Goal: Transaction & Acquisition: Purchase product/service

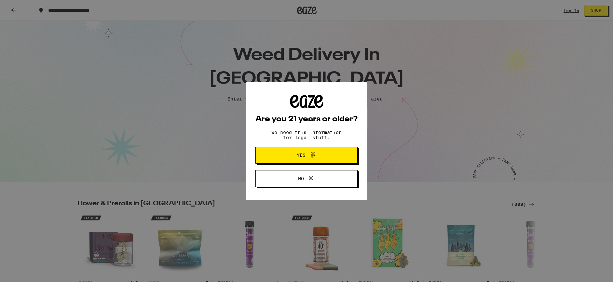
click at [293, 157] on span "Yes" at bounding box center [306, 155] width 49 height 8
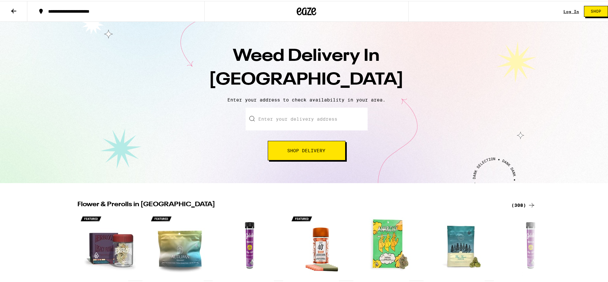
click at [281, 119] on input "Enter your delivery address" at bounding box center [307, 118] width 122 height 23
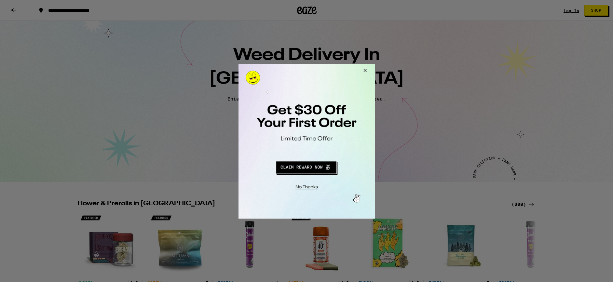
click at [304, 170] on button "Redirect to URL" at bounding box center [305, 166] width 113 height 16
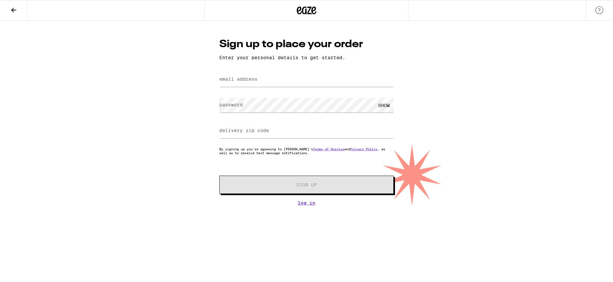
click at [15, 7] on icon at bounding box center [14, 10] width 8 height 8
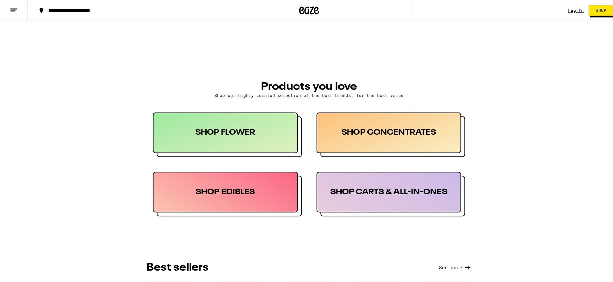
scroll to position [293, 0]
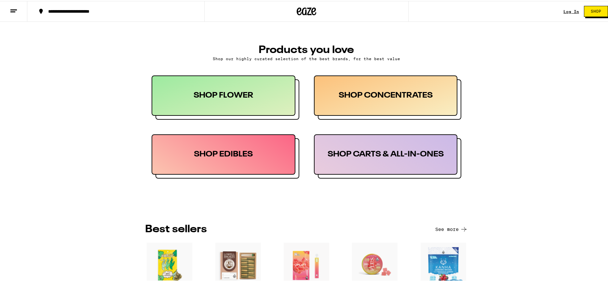
click at [328, 97] on div "SHOP CONCENTRATES" at bounding box center [386, 95] width 144 height 40
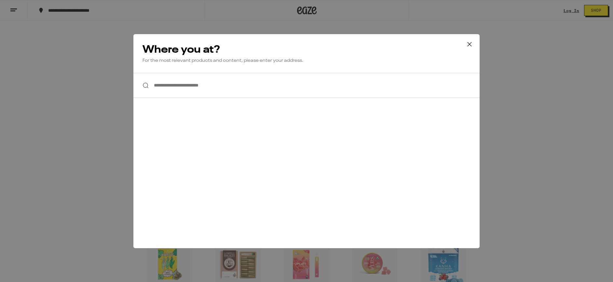
click at [198, 87] on input "**********" at bounding box center [306, 85] width 346 height 25
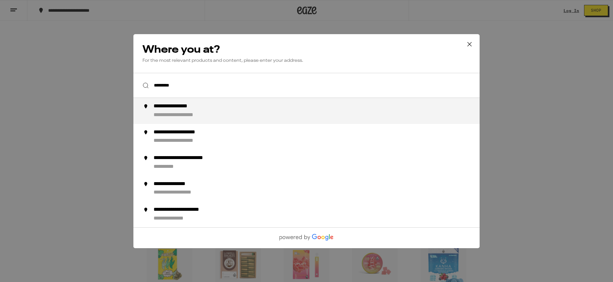
click at [200, 115] on div "**********" at bounding box center [187, 115] width 67 height 7
type input "**********"
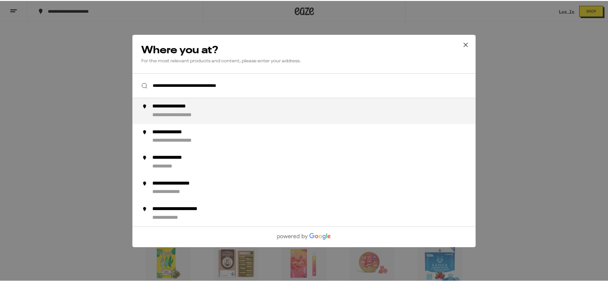
scroll to position [314, 0]
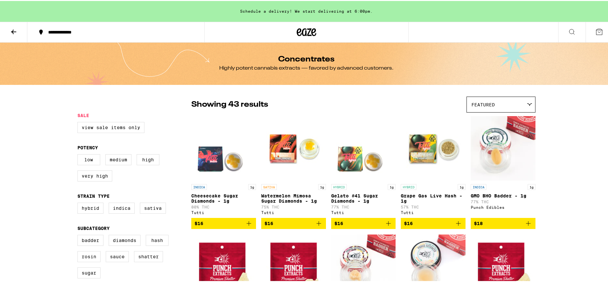
click at [500, 108] on div "Featured" at bounding box center [501, 103] width 68 height 15
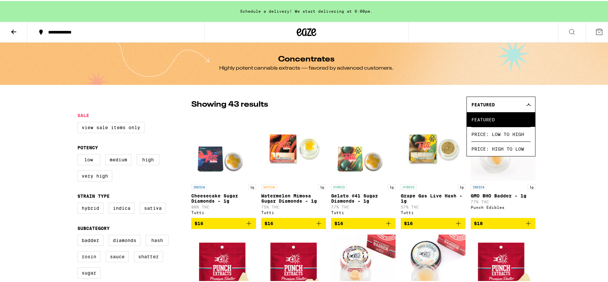
click at [500, 106] on div "Featured" at bounding box center [501, 103] width 68 height 15
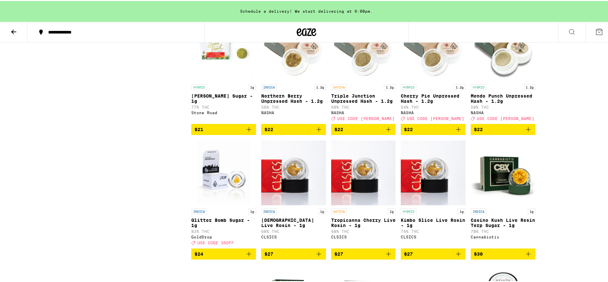
scroll to position [814, 0]
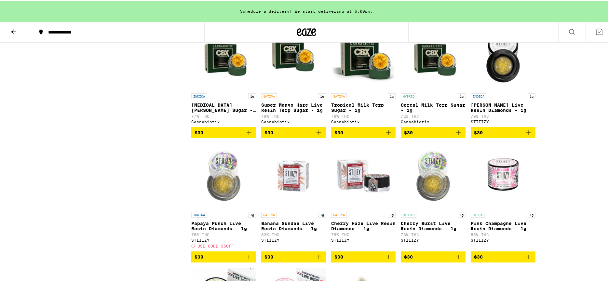
click at [14, 30] on icon at bounding box center [14, 31] width 8 height 8
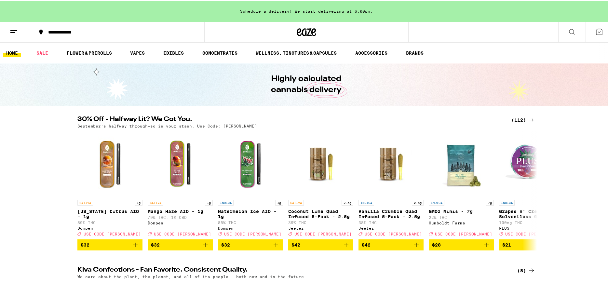
click at [135, 48] on ul "HOME SALE FLOWER & PREROLLS VAPES EDIBLES CONCENTRATES WELLNESS, TINCTURES & CA…" at bounding box center [306, 52] width 613 height 21
click at [137, 53] on link "VAPES" at bounding box center [137, 52] width 21 height 8
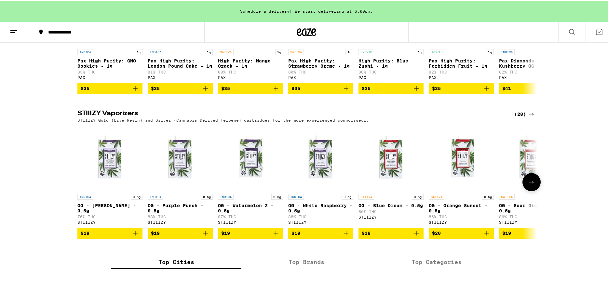
scroll to position [716, 0]
